Goal: Task Accomplishment & Management: Manage account settings

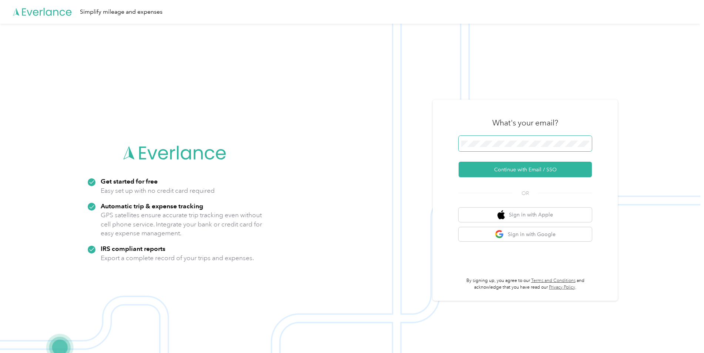
click at [489, 140] on span at bounding box center [525, 144] width 133 height 16
click at [507, 170] on button "Continue with Email / SSO" at bounding box center [525, 170] width 133 height 16
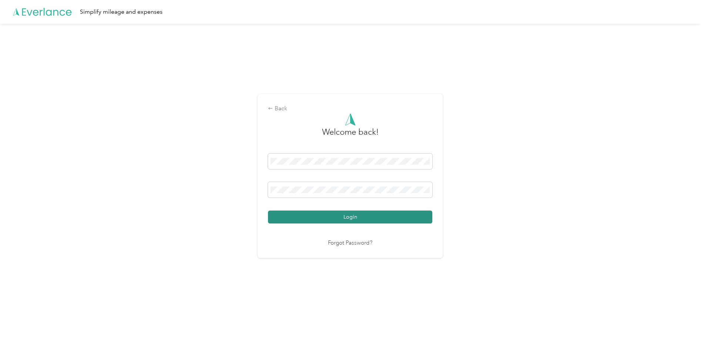
click at [360, 215] on button "Login" at bounding box center [350, 217] width 164 height 13
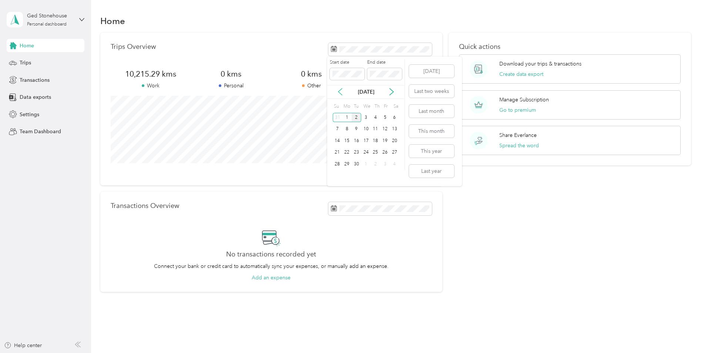
click at [339, 91] on icon at bounding box center [340, 91] width 7 height 7
click at [385, 116] on div "1" at bounding box center [385, 117] width 10 height 9
click at [335, 175] on div "31" at bounding box center [338, 175] width 10 height 9
click at [511, 72] on button "Create data export" at bounding box center [521, 74] width 44 height 8
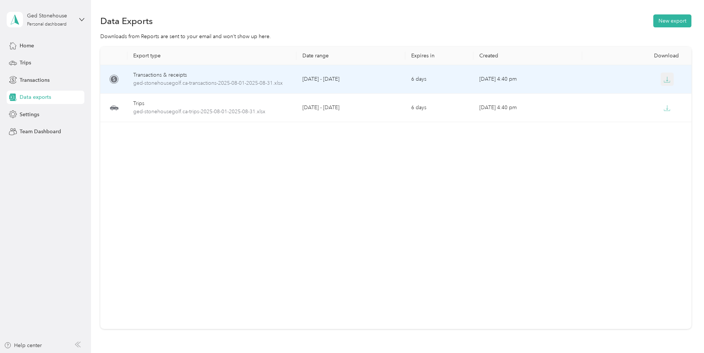
click at [664, 79] on icon "button" at bounding box center [667, 79] width 7 height 7
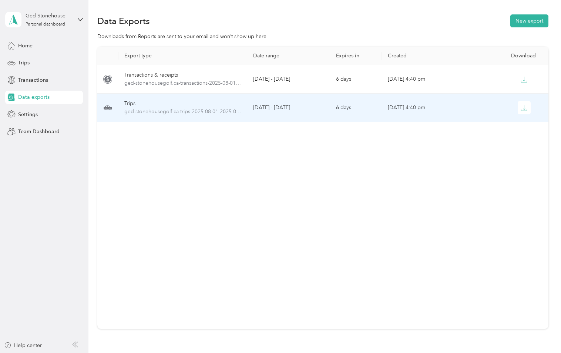
click at [438, 108] on td "[DATE] 4:40 pm" at bounding box center [423, 108] width 83 height 29
click at [525, 109] on icon "button" at bounding box center [524, 108] width 7 height 7
